Goal: Information Seeking & Learning: Learn about a topic

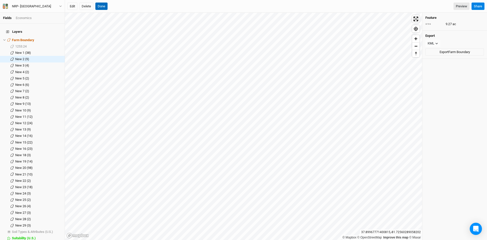
click at [101, 5] on button "Done" at bounding box center [101, 7] width 12 height 8
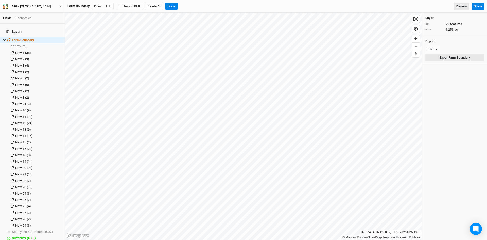
click at [443, 58] on button "Export Farm Boundary" at bounding box center [454, 58] width 59 height 8
click at [54, 43] on span "show" at bounding box center [58, 46] width 8 height 6
click at [21, 49] on li "New 1 (38) hide" at bounding box center [32, 52] width 65 height 6
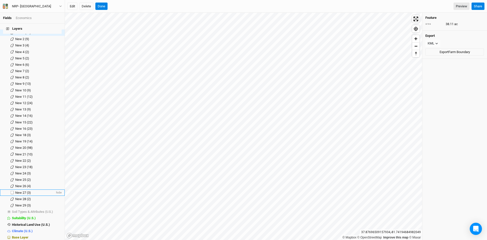
scroll to position [21, 0]
click at [24, 234] on span "Base Layer" at bounding box center [20, 236] width 16 height 4
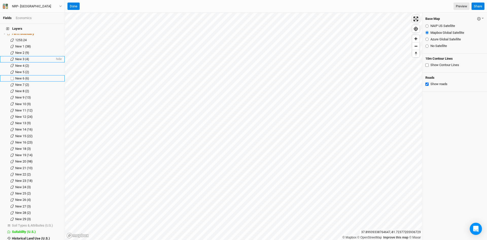
scroll to position [0, 0]
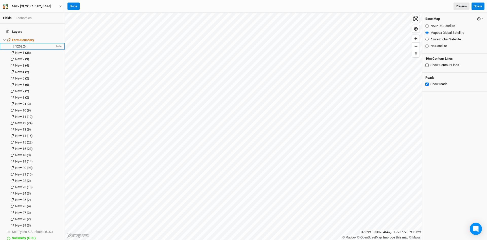
click at [12, 43] on label at bounding box center [12, 46] width 6 height 6
click at [12, 45] on input "checkbox" at bounding box center [12, 46] width 3 height 3
checkbox input "true"
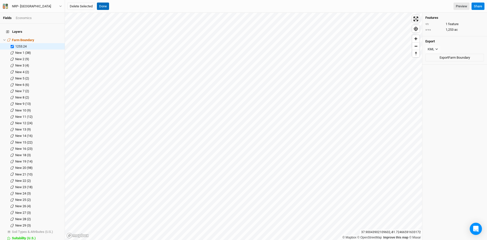
click at [103, 6] on button "Done" at bounding box center [103, 7] width 12 height 8
click at [24, 44] on span "1253.24" at bounding box center [20, 46] width 11 height 4
click at [29, 38] on span "Farm Boundary" at bounding box center [23, 40] width 22 height 4
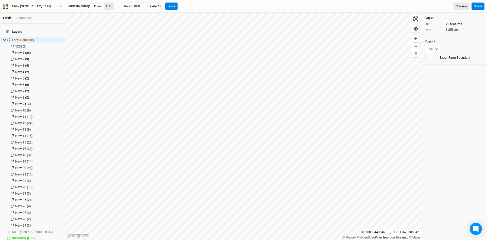
click at [108, 5] on button "Edit" at bounding box center [109, 7] width 10 height 8
click at [172, 4] on button "Done" at bounding box center [171, 7] width 12 height 8
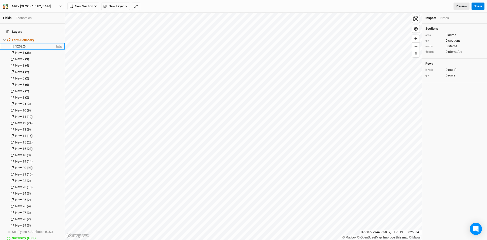
click at [55, 43] on span "hide" at bounding box center [58, 46] width 7 height 6
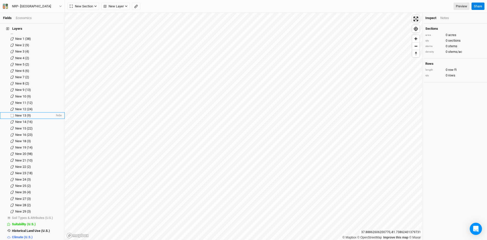
scroll to position [21, 0]
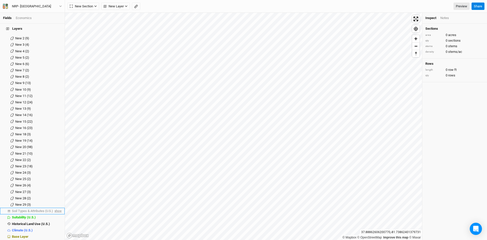
click at [54, 208] on span "show" at bounding box center [58, 211] width 8 height 6
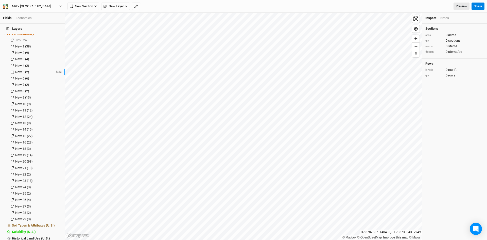
scroll to position [0, 0]
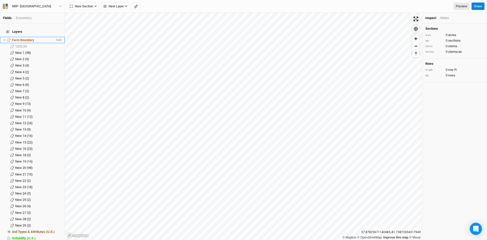
click at [24, 38] on span "Farm Boundary" at bounding box center [23, 40] width 22 height 4
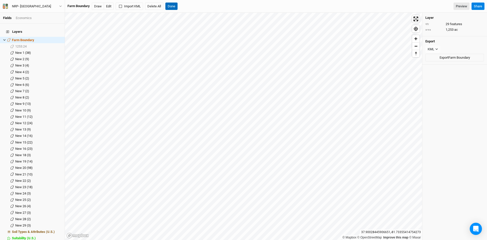
click at [172, 4] on button "Done" at bounding box center [171, 7] width 12 height 8
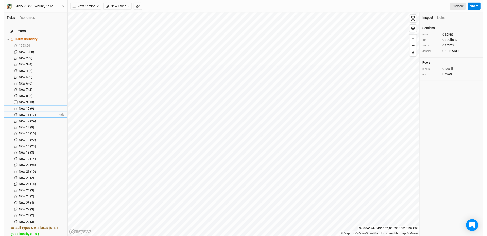
scroll to position [21, 0]
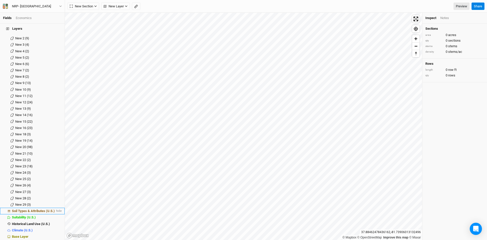
click at [40, 209] on span "Soil Types & Attributes (U.S.)" at bounding box center [33, 211] width 43 height 4
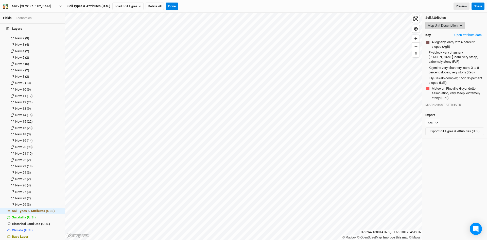
click at [447, 25] on button "Map Unit Description" at bounding box center [444, 26] width 39 height 8
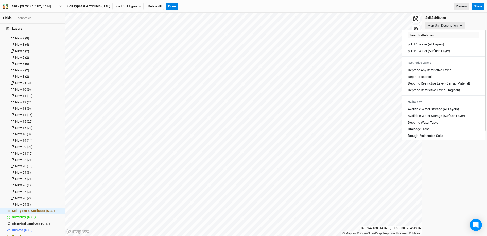
scroll to position [127, 0]
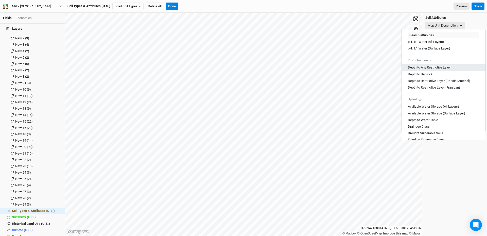
click at [431, 70] on Layer "Depth to Any Restrictive Layer" at bounding box center [429, 67] width 43 height 5
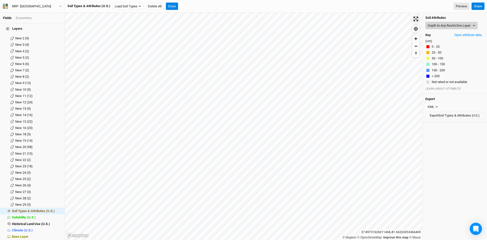
click at [449, 25] on button "Depth to Any Restrictive Layer" at bounding box center [451, 26] width 52 height 8
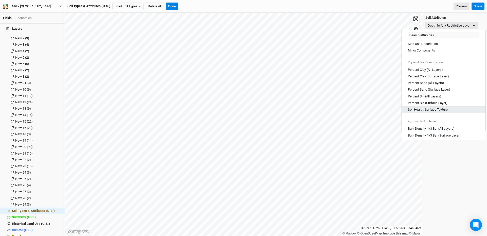
click at [429, 108] on Texture "Soil Health: Surface Texture" at bounding box center [428, 109] width 40 height 5
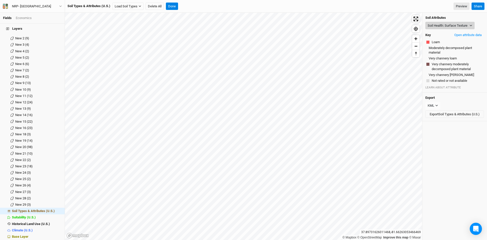
click at [441, 25] on button "Soil Health: Surface Texture" at bounding box center [449, 26] width 49 height 8
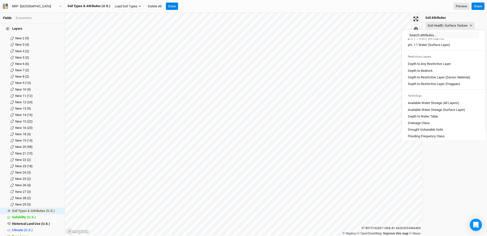
scroll to position [152, 0]
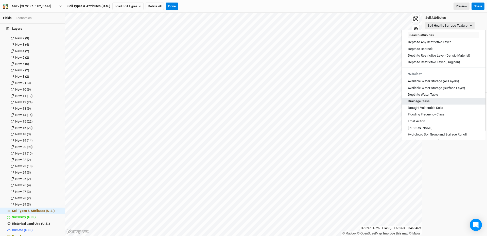
click at [425, 103] on Class "Drainage Class" at bounding box center [419, 101] width 22 height 5
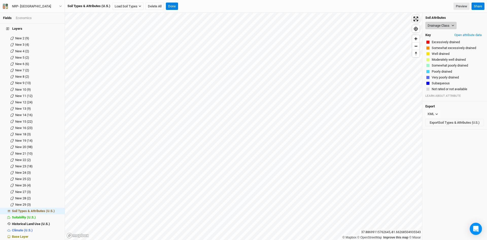
click at [446, 24] on button "Drainage Class" at bounding box center [440, 26] width 31 height 8
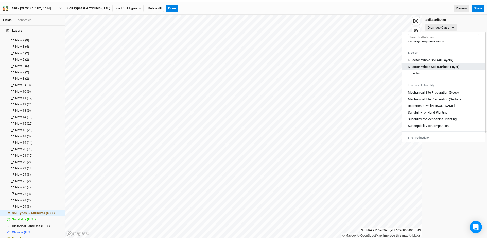
scroll to position [281, 0]
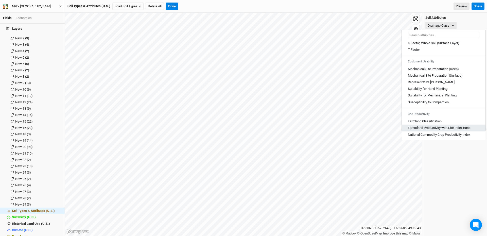
click at [435, 127] on Base "Forestland Productivity with Site Index Base" at bounding box center [439, 128] width 63 height 5
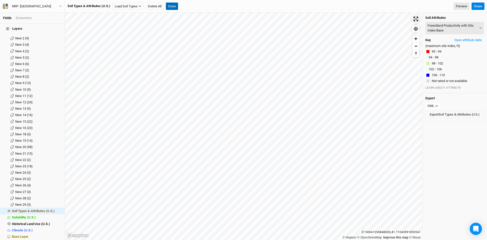
click at [171, 6] on button "Done" at bounding box center [172, 7] width 12 height 8
